Goal: Complete application form

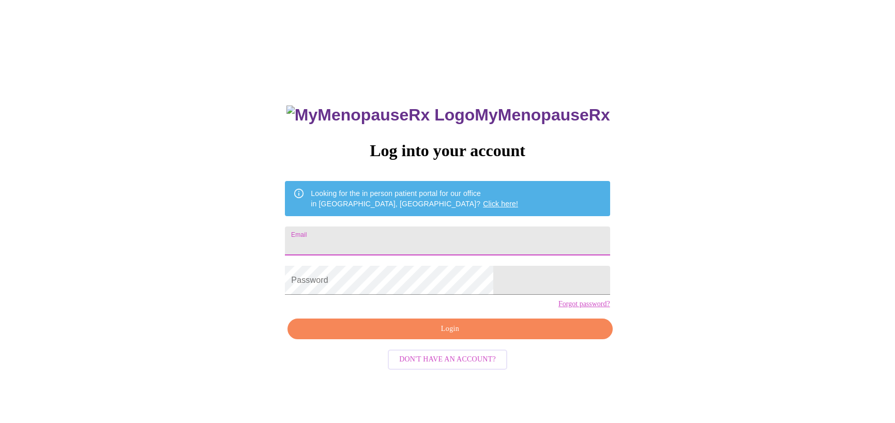
click at [424, 239] on input "Email" at bounding box center [447, 241] width 325 height 29
click at [422, 240] on input "Email" at bounding box center [447, 241] width 325 height 29
click at [422, 239] on input "Email" at bounding box center [447, 241] width 325 height 29
click at [407, 240] on input "Email" at bounding box center [447, 241] width 325 height 29
paste input "[EMAIL_ADDRESS][DOMAIN_NAME]"
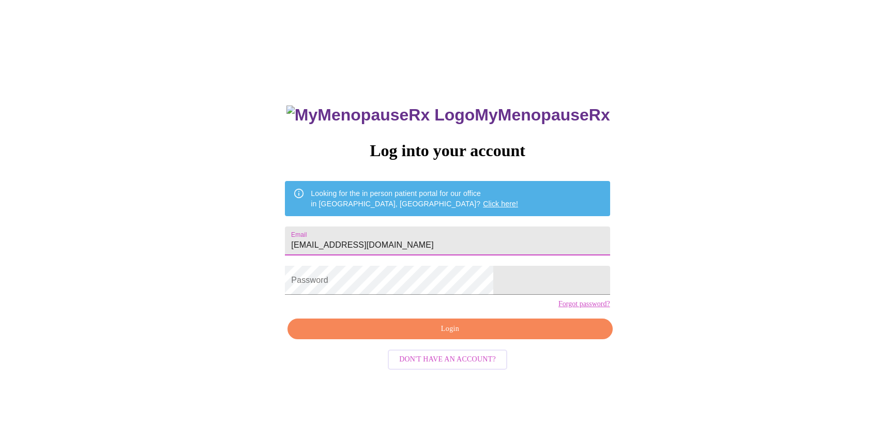
type input "[EMAIL_ADDRESS][DOMAIN_NAME]"
click at [421, 336] on span "Login" at bounding box center [449, 329] width 301 height 13
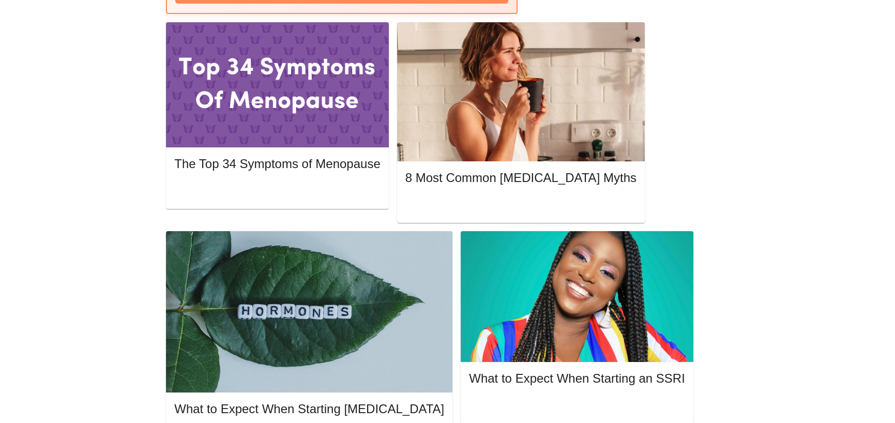
scroll to position [222, 0]
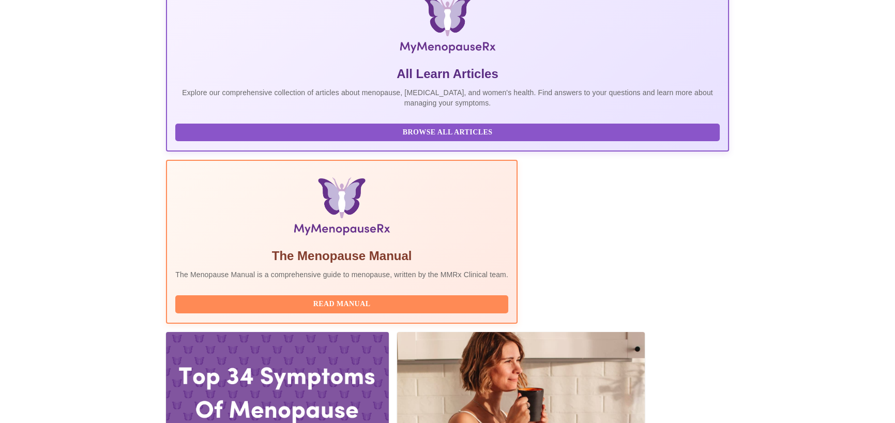
scroll to position [259, 0]
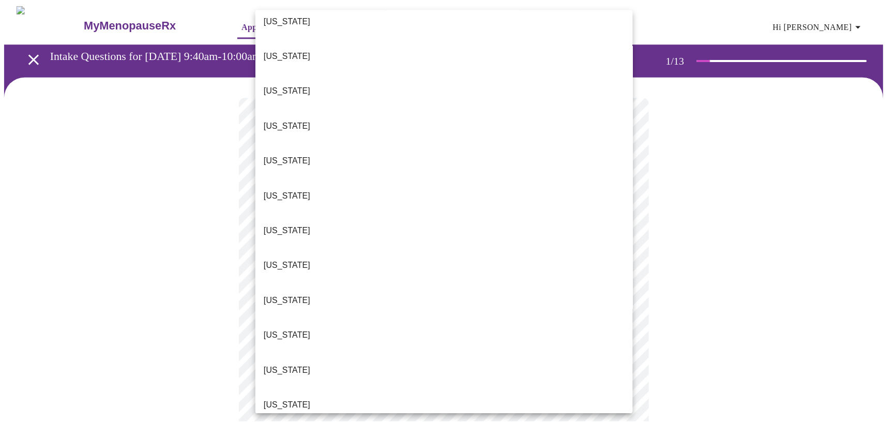
scroll to position [414, 0]
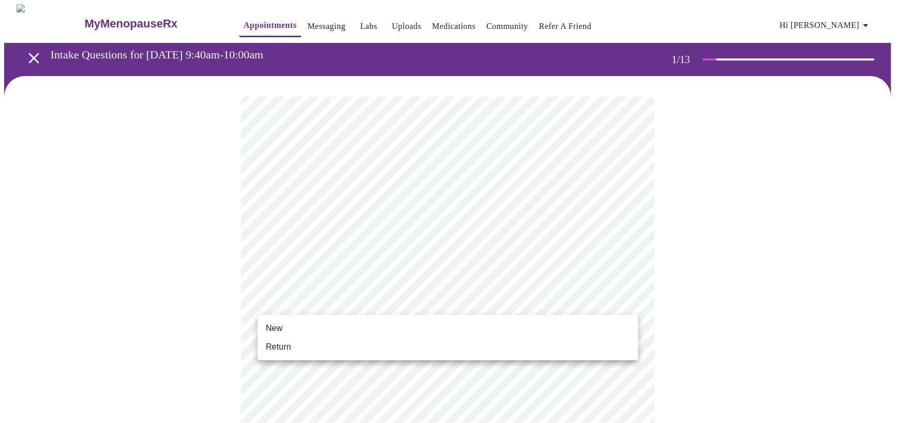
click at [281, 343] on span "Return" at bounding box center [278, 347] width 25 height 12
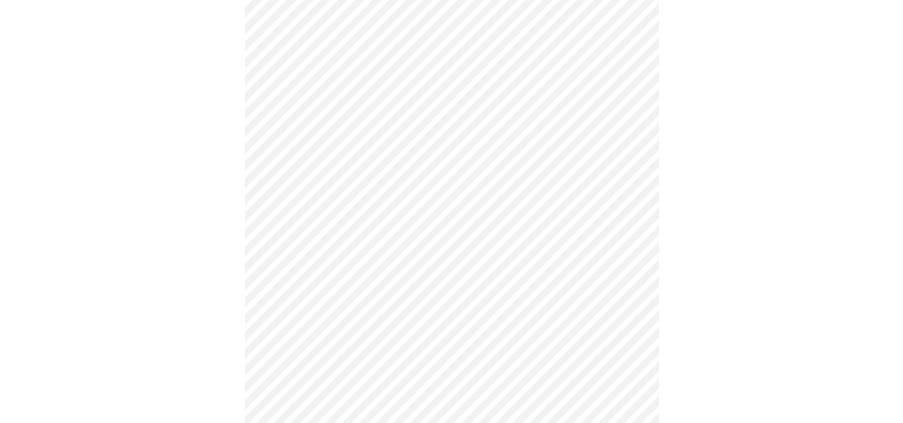
scroll to position [506, 0]
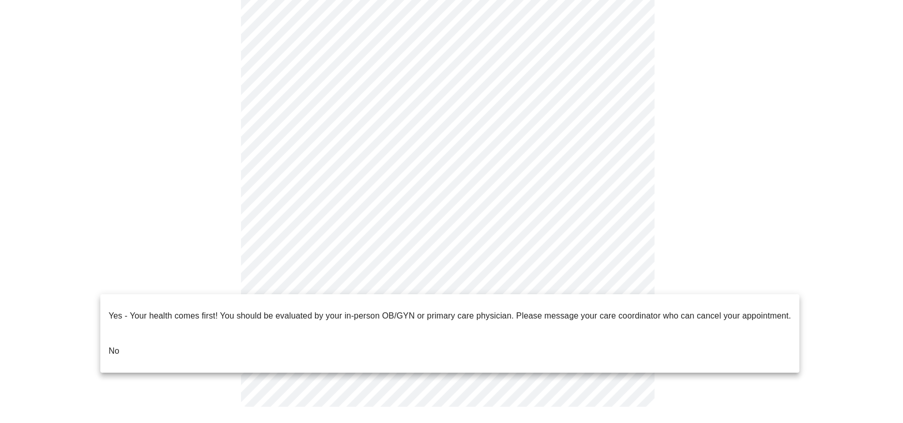
click at [109, 345] on p "No" at bounding box center [114, 351] width 11 height 12
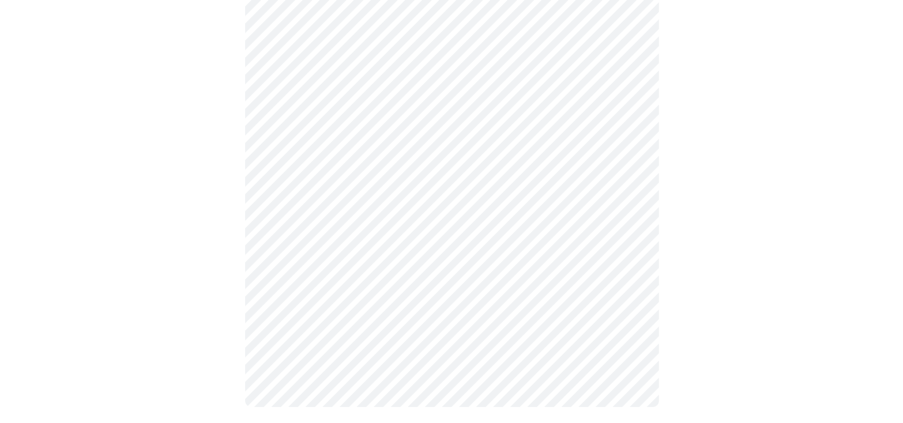
scroll to position [0, 0]
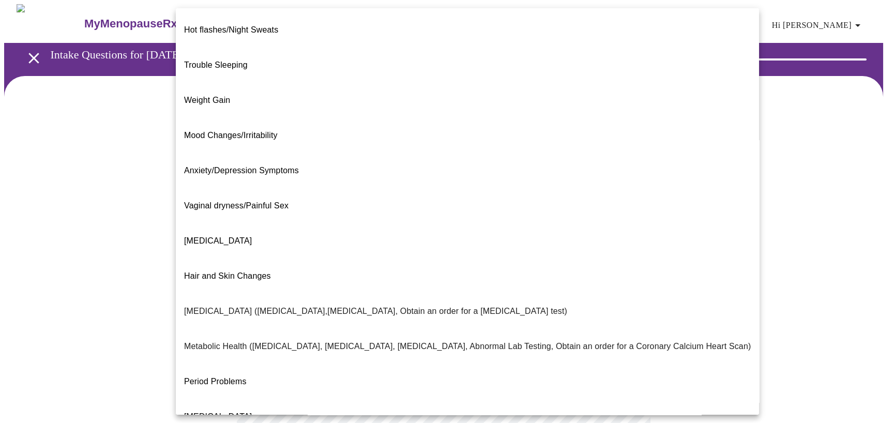
click at [517, 215] on body "MyMenopauseRx Appointments Messaging Labs Uploads Medications Community Refer a…" at bounding box center [447, 314] width 887 height 621
click at [76, 221] on div at bounding box center [451, 211] width 903 height 423
click at [323, 206] on body "MyMenopauseRx Appointments Messaging Labs Uploads Medications Community Refer a…" at bounding box center [447, 314] width 887 height 621
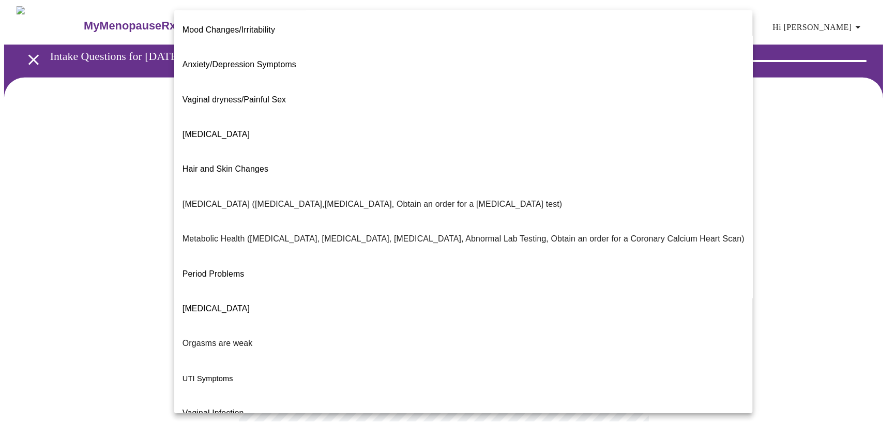
scroll to position [112, 0]
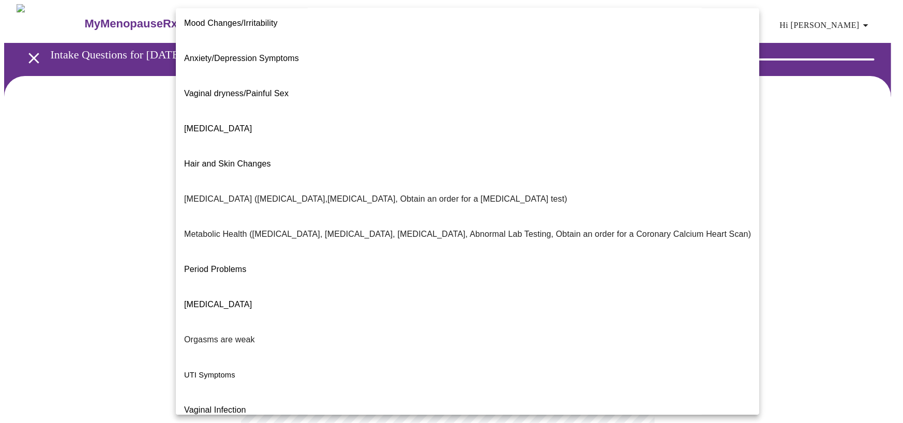
click at [326, 228] on p "Metabolic Health ([MEDICAL_DATA], [MEDICAL_DATA], [MEDICAL_DATA], Abnormal Lab …" at bounding box center [467, 234] width 567 height 12
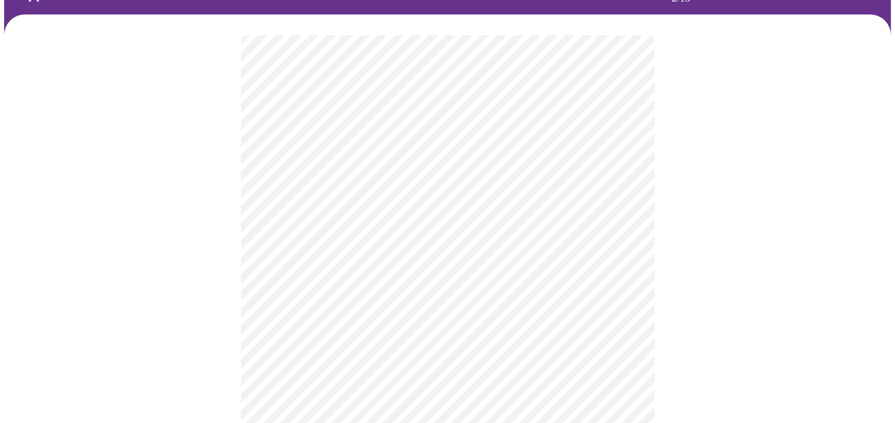
scroll to position [155, 0]
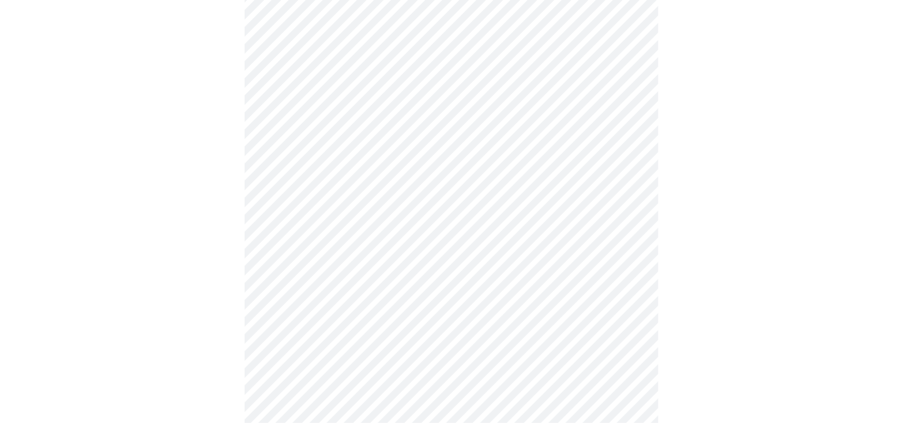
click at [355, 167] on body "MyMenopauseRx Appointments Messaging Labs Uploads Medications Community Refer a…" at bounding box center [451, 156] width 895 height 615
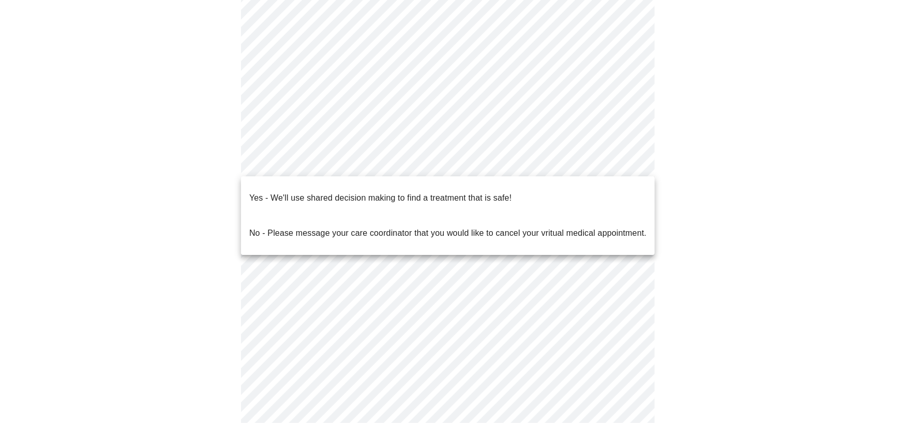
click at [357, 192] on p "Yes - We'll use shared decision making to find a treatment that is safe!" at bounding box center [380, 198] width 262 height 12
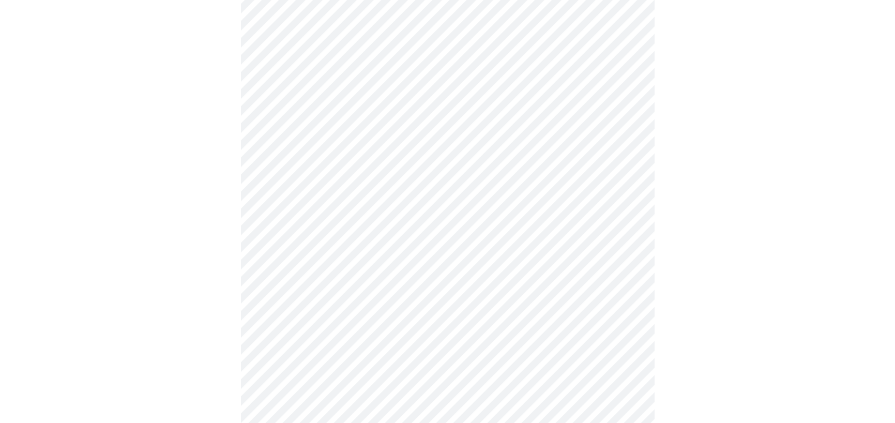
scroll to position [103, 0]
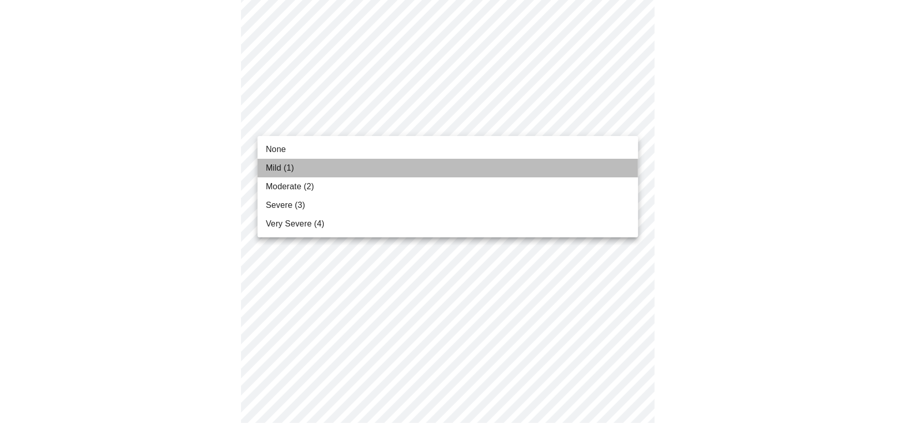
click at [278, 171] on span "Mild (1)" at bounding box center [280, 168] width 28 height 12
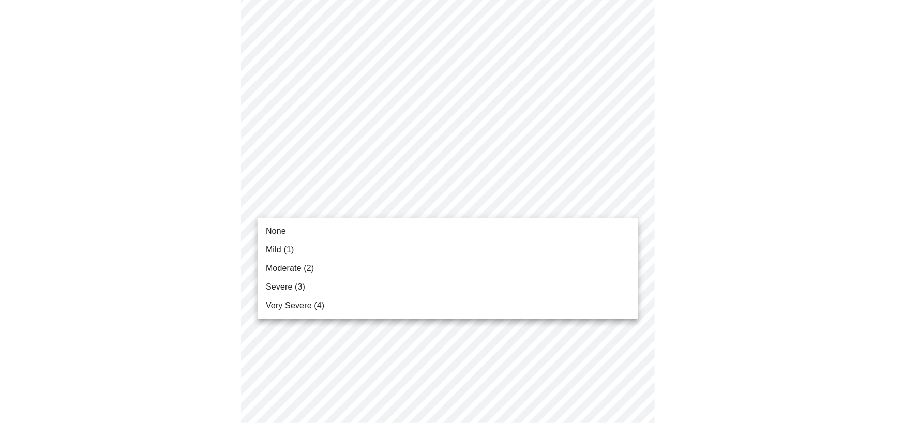
click at [258, 230] on li "None" at bounding box center [448, 231] width 381 height 19
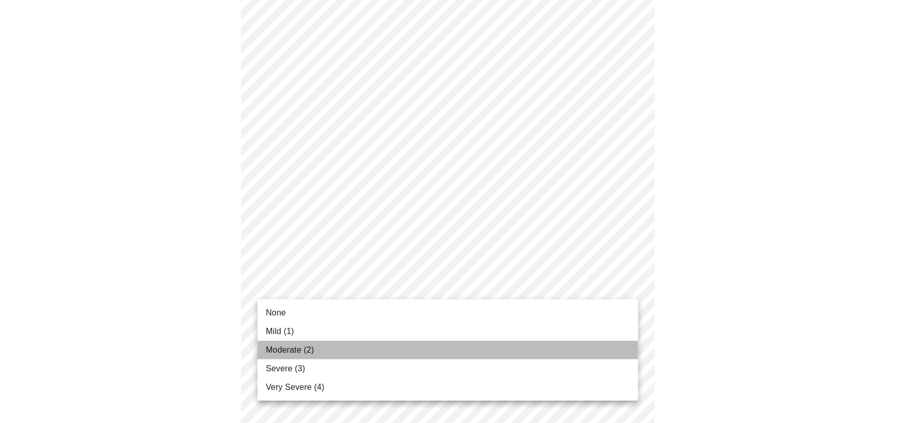
click at [315, 357] on li "Moderate (2)" at bounding box center [448, 350] width 381 height 19
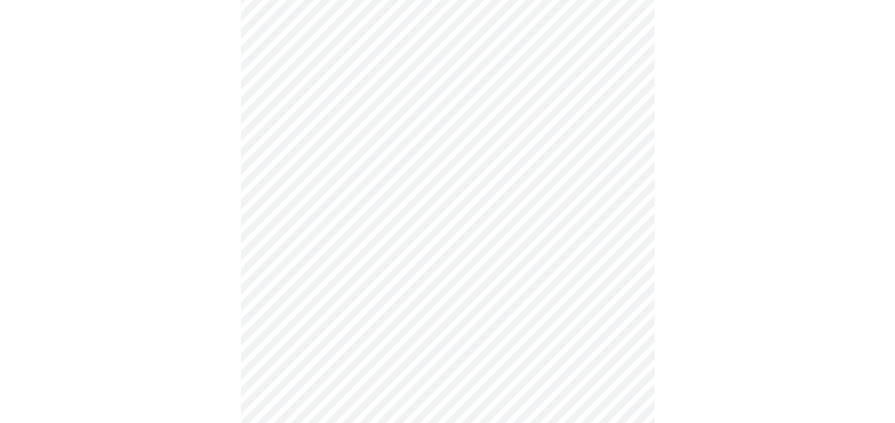
scroll to position [207, 0]
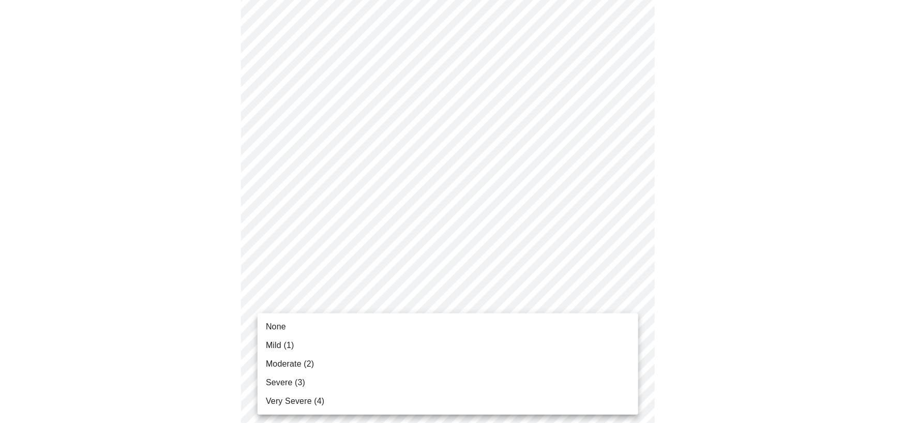
click at [310, 364] on span "Moderate (2)" at bounding box center [290, 364] width 48 height 12
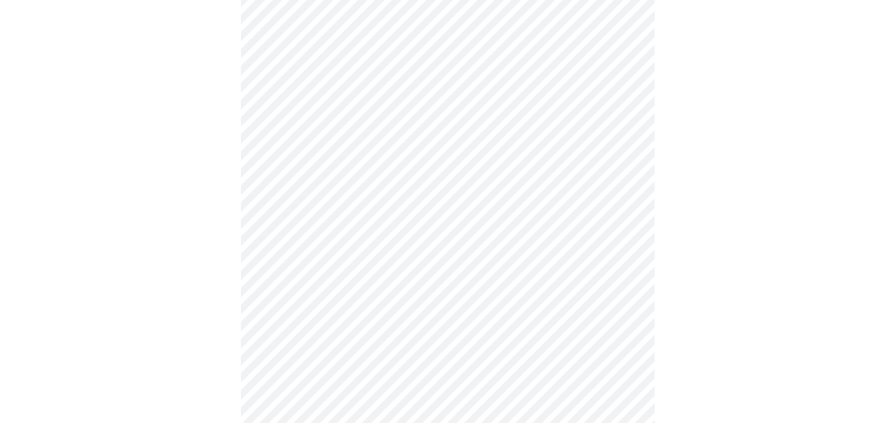
scroll to position [362, 0]
click at [322, 259] on body "MyMenopauseRx Appointments Messaging Labs Uploads Medications Community Refer a…" at bounding box center [447, 300] width 887 height 1317
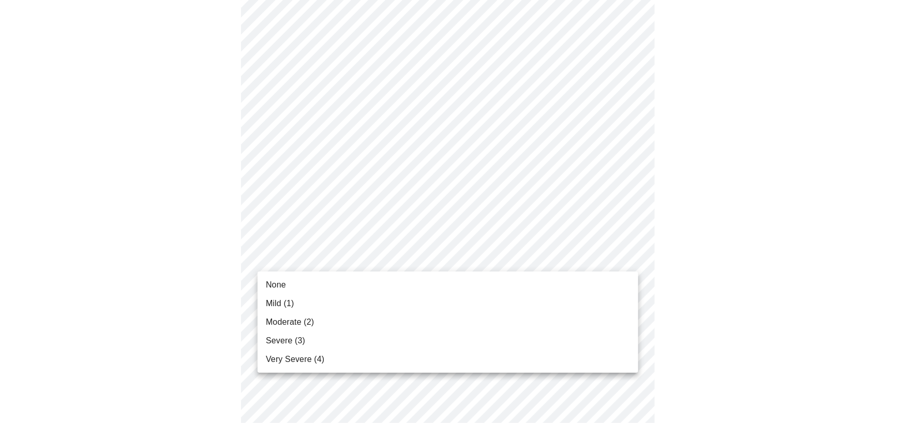
drag, startPoint x: 309, startPoint y: 324, endPoint x: 275, endPoint y: 323, distance: 34.7
click at [309, 323] on span "Moderate (2)" at bounding box center [290, 322] width 48 height 12
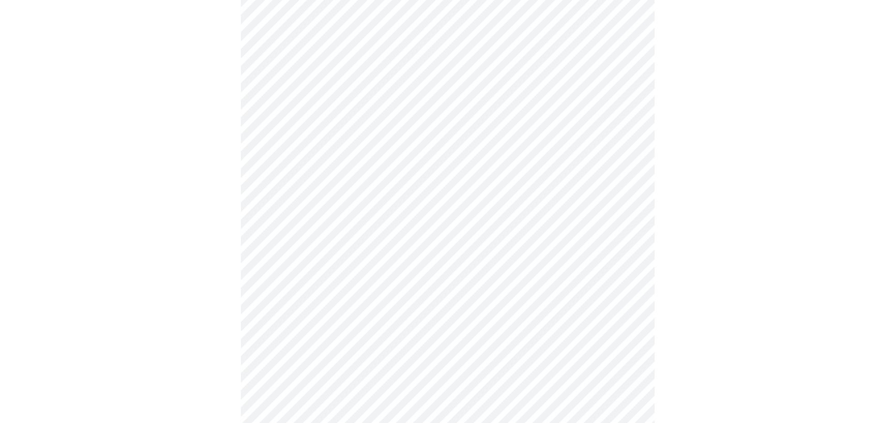
scroll to position [465, 0]
click at [313, 243] on body "MyMenopauseRx Appointments Messaging Labs Uploads Medications Community Refer a…" at bounding box center [447, 190] width 887 height 1303
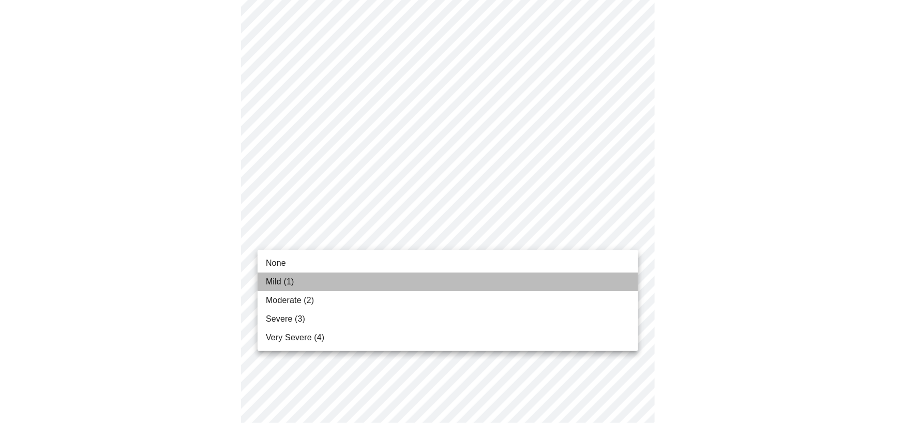
click at [298, 280] on li "Mild (1)" at bounding box center [448, 282] width 381 height 19
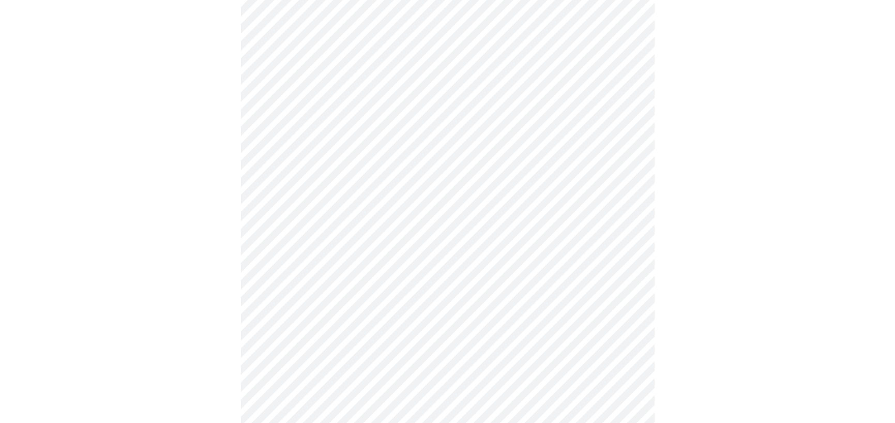
click at [330, 314] on body "MyMenopauseRx Appointments Messaging Labs Uploads Medications Community Refer a…" at bounding box center [447, 183] width 887 height 1288
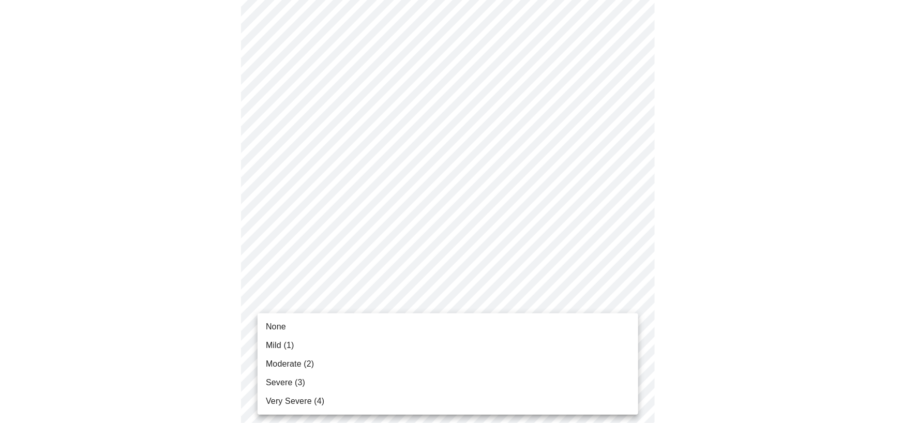
click at [313, 343] on li "Mild (1)" at bounding box center [448, 345] width 381 height 19
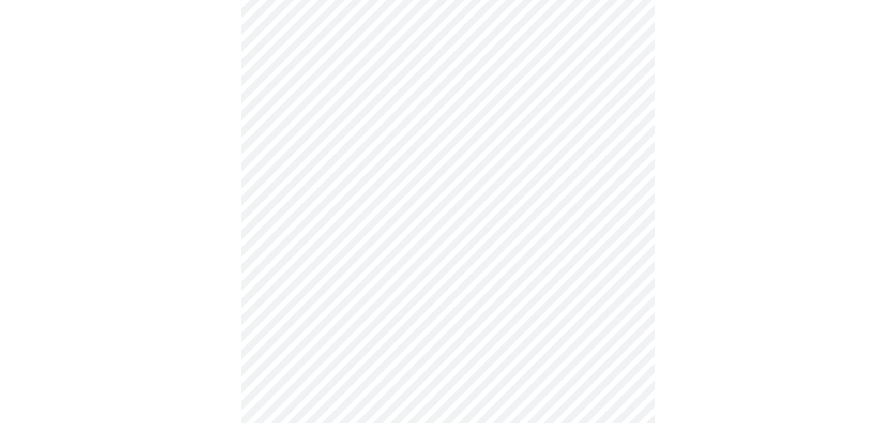
scroll to position [621, 0]
click at [326, 247] on body "MyMenopauseRx Appointments Messaging Labs Uploads Medications Community Refer a…" at bounding box center [447, 21] width 887 height 1274
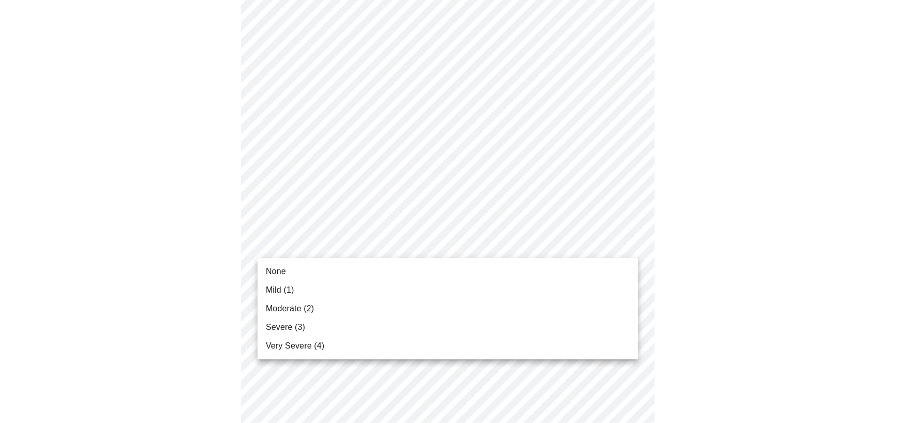
click at [271, 269] on span "None" at bounding box center [276, 271] width 20 height 12
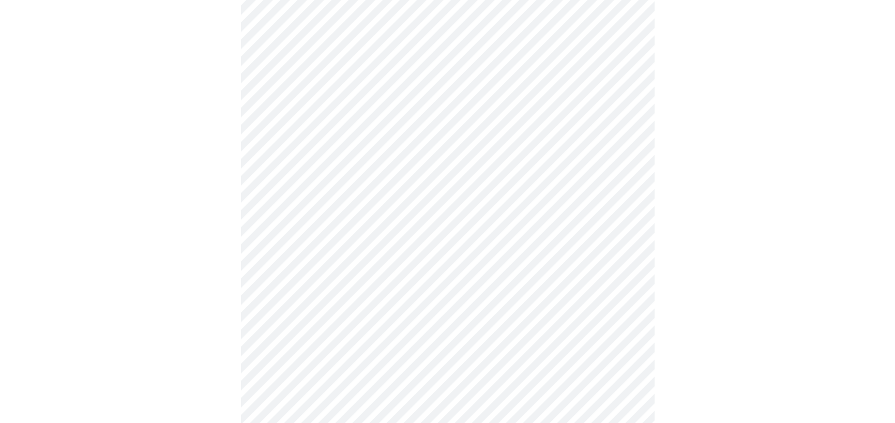
scroll to position [776, 0]
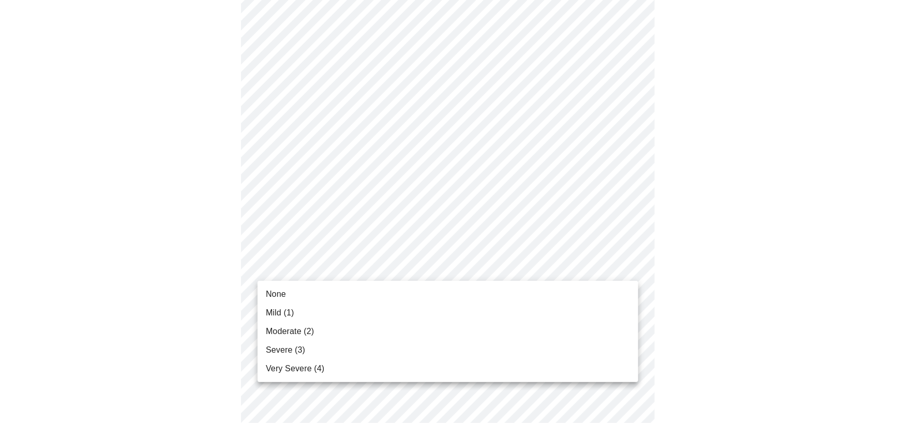
click at [298, 335] on span "Moderate (2)" at bounding box center [290, 331] width 48 height 12
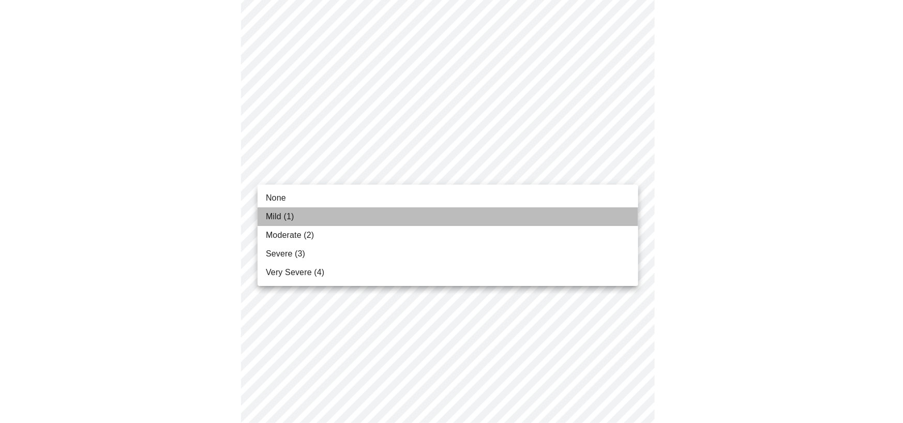
click at [305, 218] on li "Mild (1)" at bounding box center [448, 216] width 381 height 19
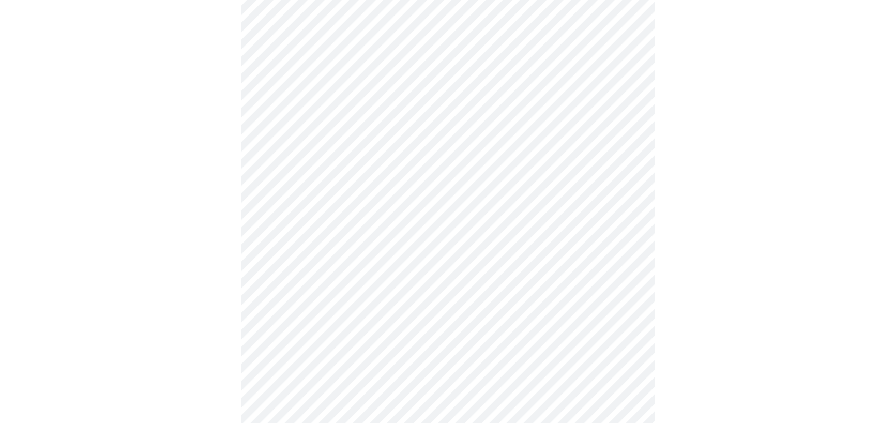
scroll to position [362, 0]
click at [312, 103] on body "MyMenopauseRx Appointments Messaging Labs Uploads Medications Community Refer a…" at bounding box center [451, 257] width 895 height 1231
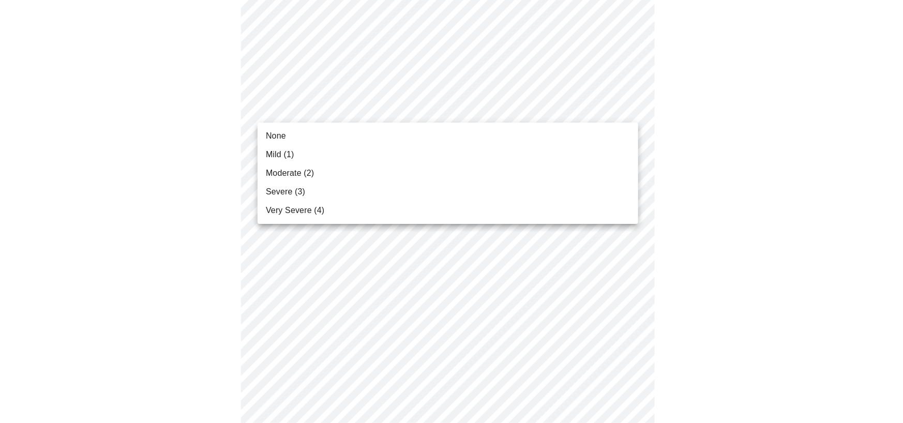
click at [292, 155] on span "Mild (1)" at bounding box center [280, 154] width 28 height 12
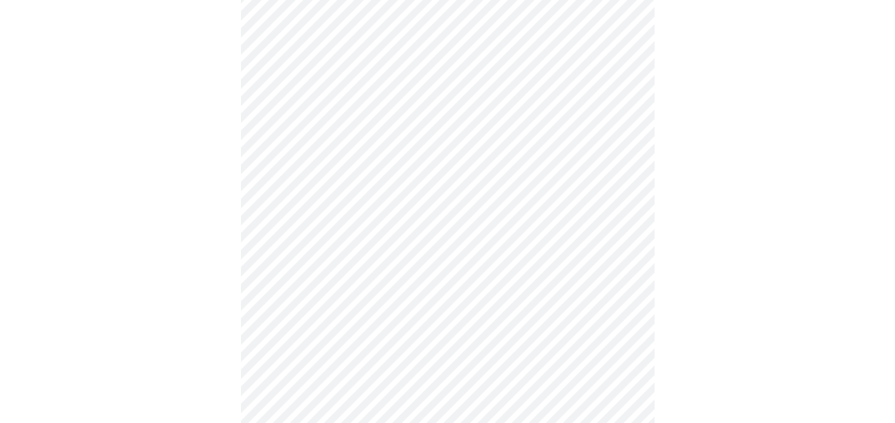
scroll to position [103, 0]
click at [97, 248] on div at bounding box center [447, 426] width 887 height 906
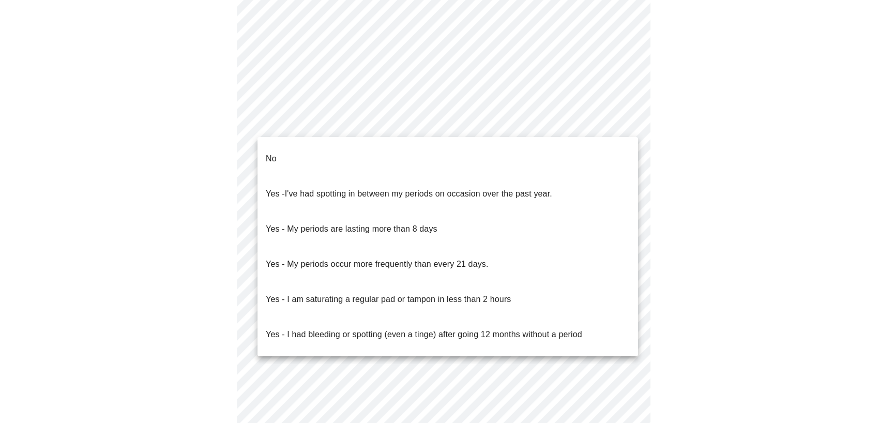
click at [300, 124] on body "MyMenopauseRx Appointments Messaging Labs Uploads Medications Community Refer a…" at bounding box center [447, 28] width 887 height 978
click at [281, 145] on li "No" at bounding box center [448, 158] width 381 height 35
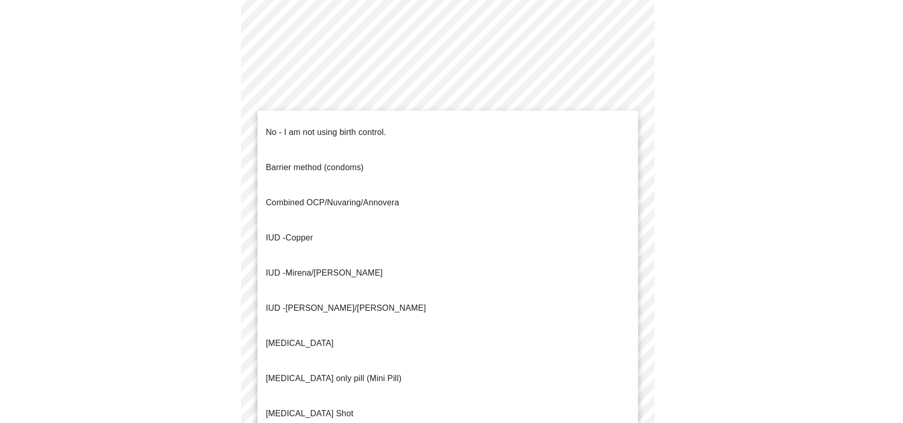
click at [298, 190] on body "MyMenopauseRx Appointments Messaging Labs Uploads Medications Community Refer a…" at bounding box center [451, 25] width 895 height 972
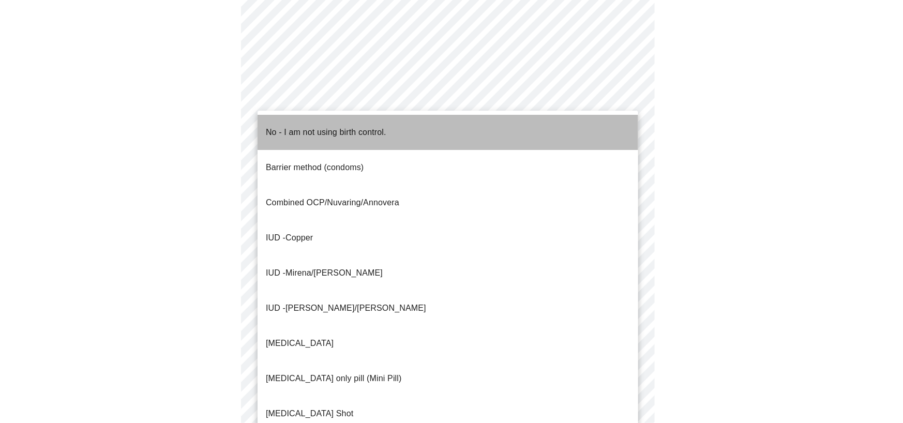
click at [277, 126] on p "No - I am not using birth control." at bounding box center [326, 132] width 120 height 12
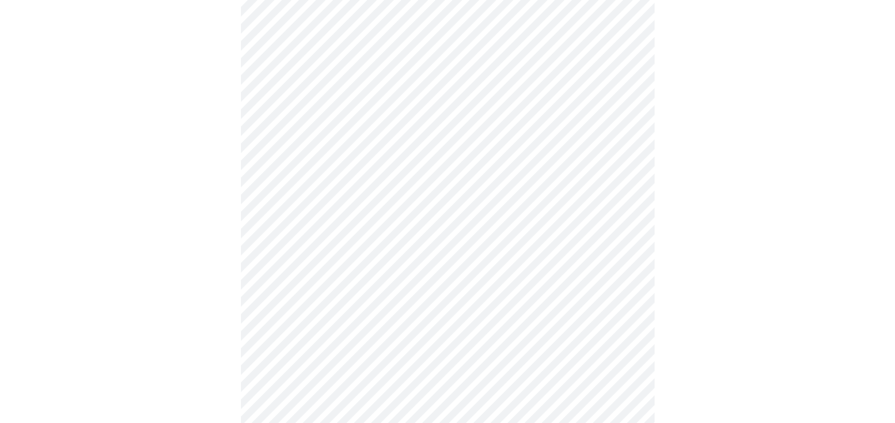
click at [358, 274] on body "MyMenopauseRx Appointments Messaging Labs Uploads Medications Community Refer a…" at bounding box center [447, 22] width 887 height 966
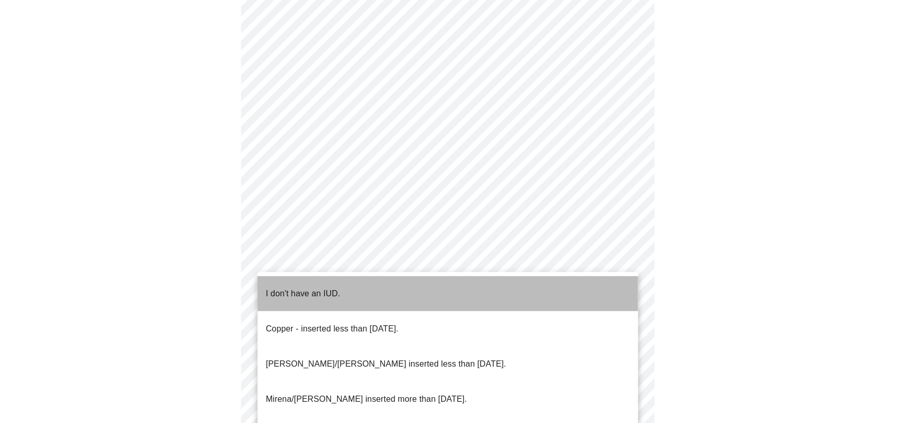
click at [301, 290] on p "I don't have an IUD." at bounding box center [303, 294] width 74 height 12
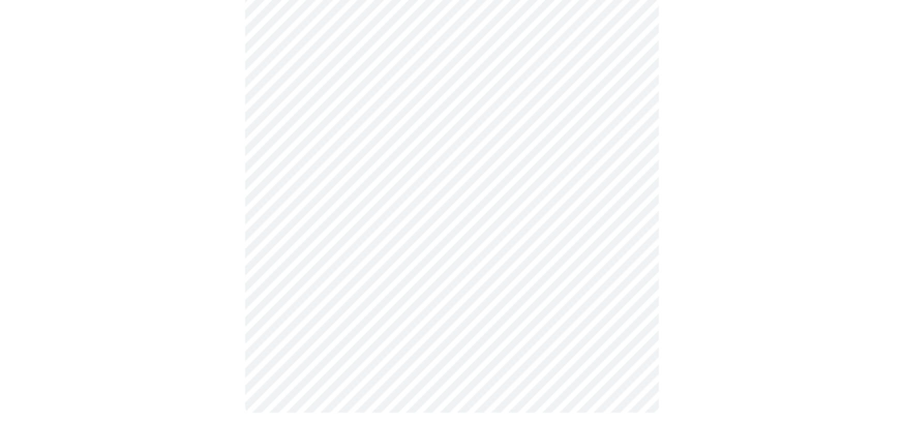
scroll to position [536, 0]
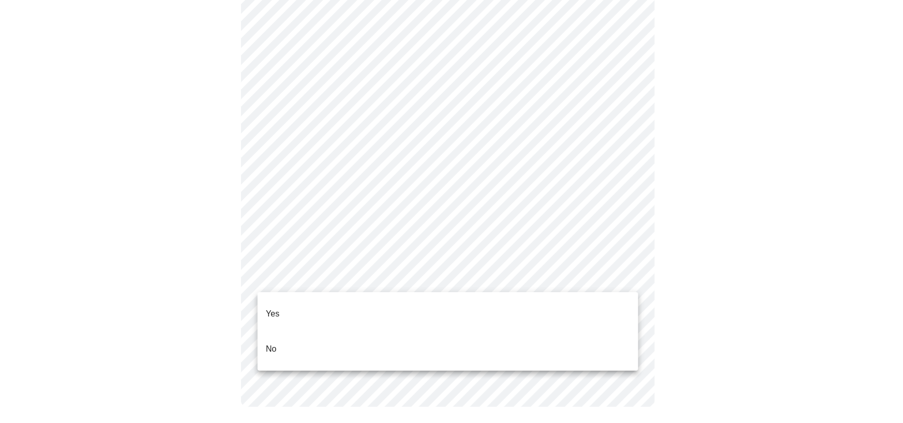
click at [299, 297] on li "Yes" at bounding box center [448, 313] width 381 height 35
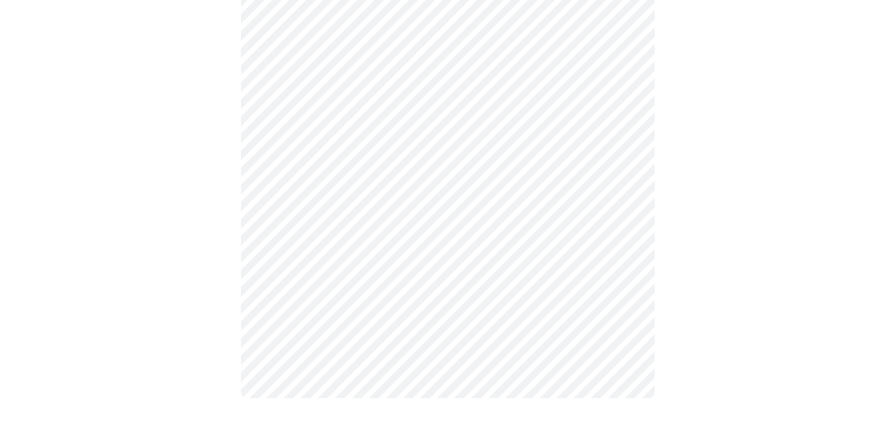
scroll to position [0, 0]
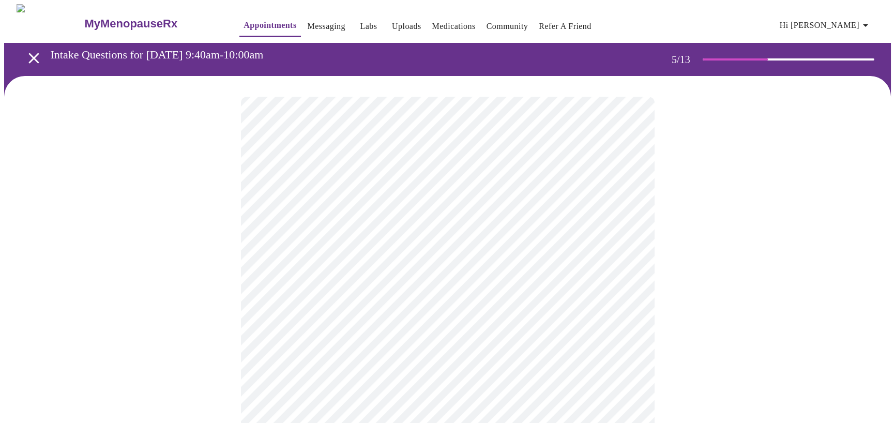
click at [457, 264] on body "MyMenopauseRx Appointments Messaging Labs Uploads Medications Community Refer a…" at bounding box center [447, 389] width 887 height 771
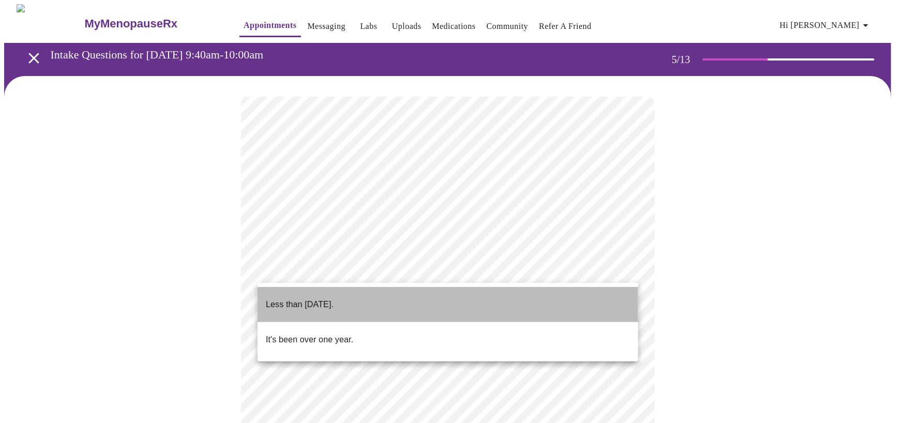
click at [323, 298] on p "Less than [DATE]." at bounding box center [300, 304] width 68 height 12
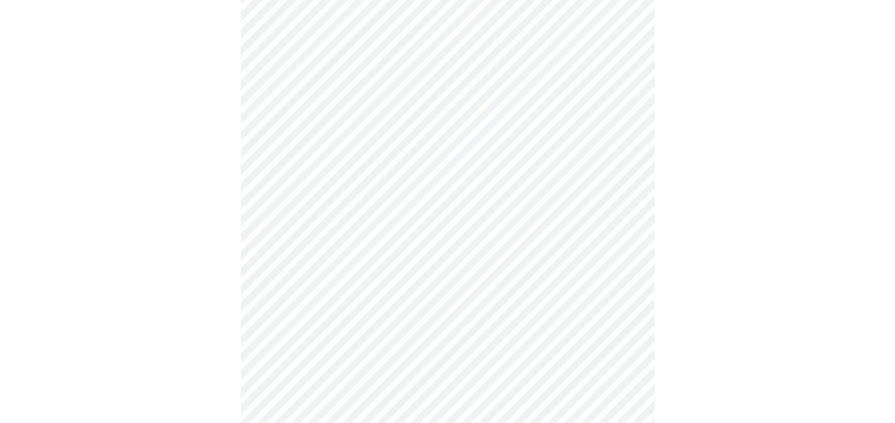
scroll to position [155, 0]
click at [404, 206] on body "MyMenopauseRx Appointments Messaging Labs Uploads Medications Community Refer a…" at bounding box center [451, 231] width 895 height 764
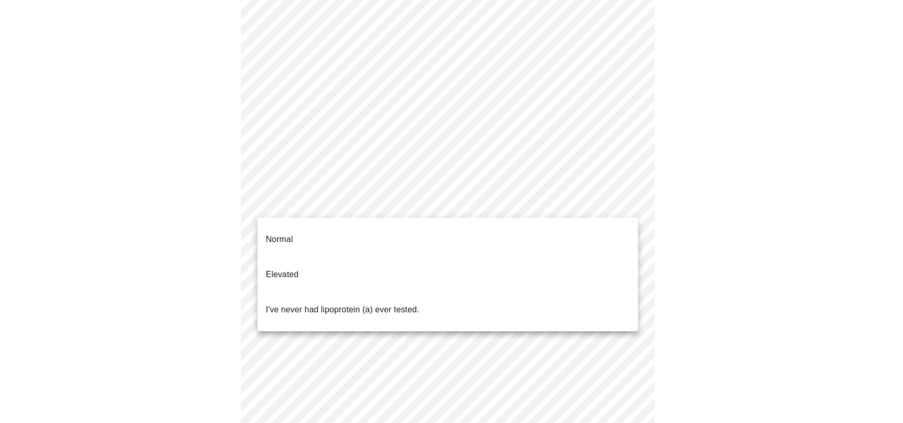
click at [396, 304] on p "I've never had lipoprotein (a) ever tested." at bounding box center [343, 310] width 154 height 12
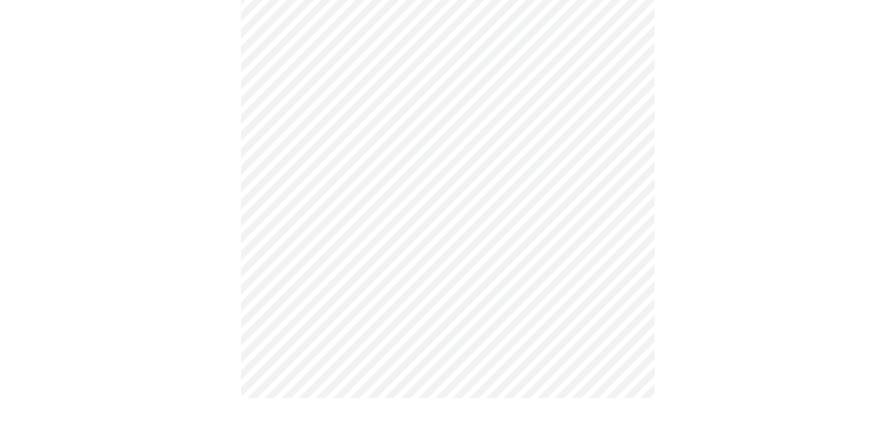
scroll to position [0, 0]
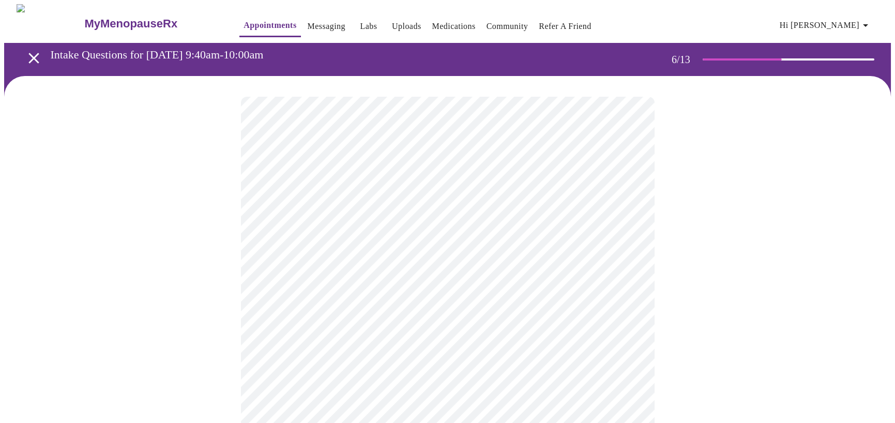
click at [193, 274] on div at bounding box center [447, 313] width 887 height 474
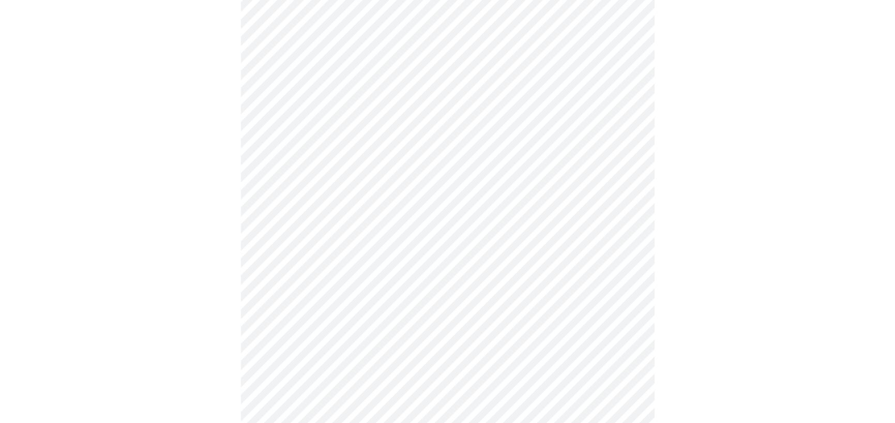
scroll to position [2637, 0]
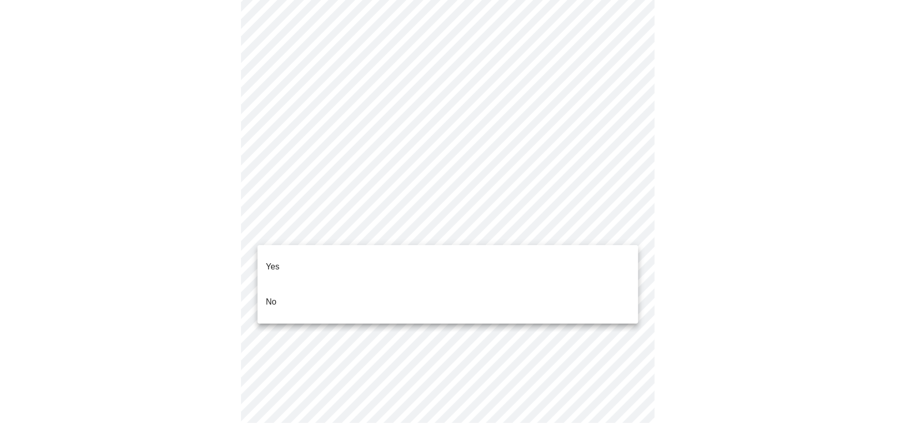
click at [269, 296] on p "No" at bounding box center [271, 302] width 11 height 12
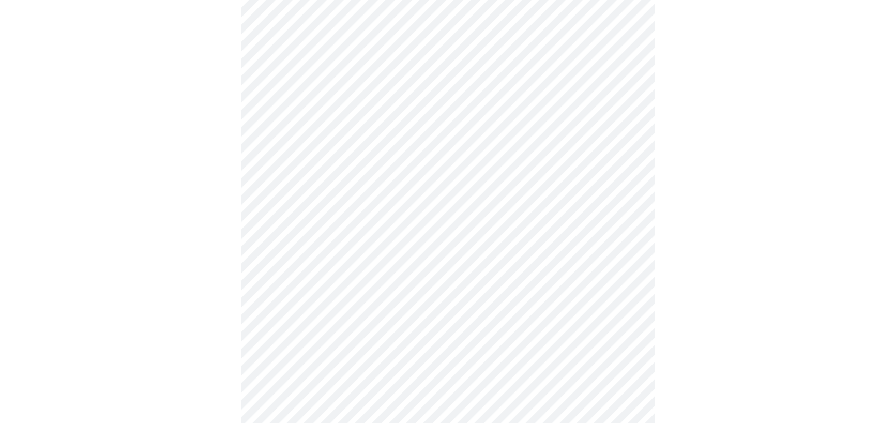
scroll to position [207, 0]
